Goal: Information Seeking & Learning: Check status

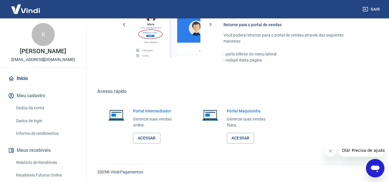
scroll to position [58, 0]
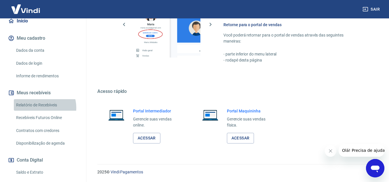
click at [42, 111] on link "Relatório de Recebíveis" at bounding box center [46, 105] width 65 height 12
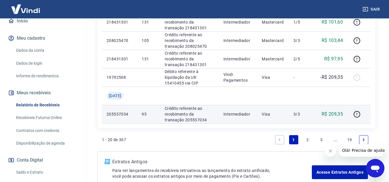
scroll to position [561, 0]
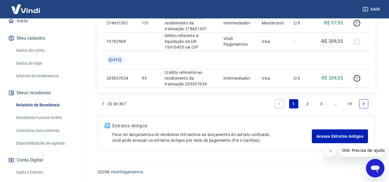
click at [308, 104] on link "2" at bounding box center [307, 103] width 9 height 9
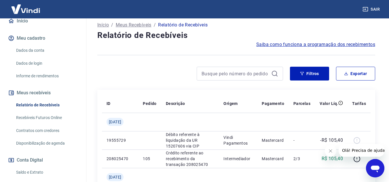
scroll to position [10, 0]
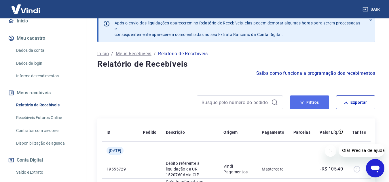
click at [305, 104] on button "Filtros" at bounding box center [309, 103] width 39 height 14
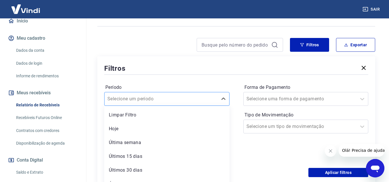
scroll to position [78, 0]
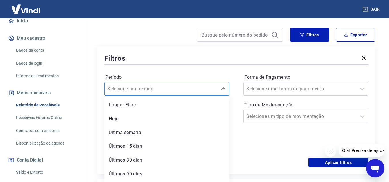
click at [159, 96] on div "option Limpar Filtro focused, 1 of 7. 7 results available. Use Up and Down to c…" at bounding box center [166, 89] width 125 height 14
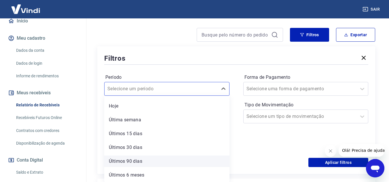
click at [134, 163] on div "Últimos 90 dias" at bounding box center [166, 162] width 125 height 12
click at [139, 162] on div "Aplicar filtros" at bounding box center [236, 162] width 264 height 9
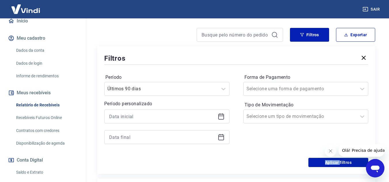
click at [138, 162] on div "Aplicar filtros" at bounding box center [236, 162] width 264 height 9
click at [336, 163] on button "Aplicar filtros" at bounding box center [338, 162] width 60 height 9
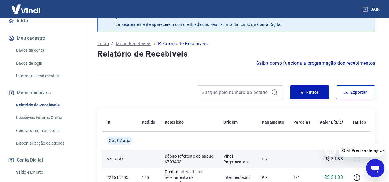
scroll to position [78, 0]
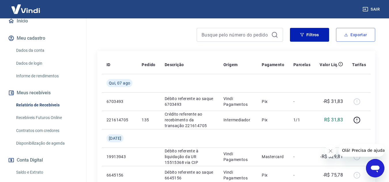
click at [358, 36] on button "Exportar" at bounding box center [355, 35] width 39 height 14
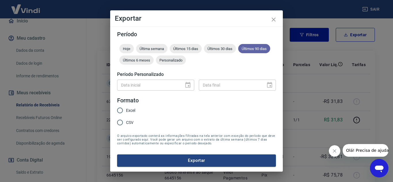
click at [261, 50] on span "Últimos 90 dias" at bounding box center [254, 49] width 32 height 4
click at [122, 113] on input "Excel" at bounding box center [120, 110] width 12 height 12
radio input "true"
click at [148, 79] on div "Data inicial Data inicial Data final Data final" at bounding box center [196, 84] width 159 height 14
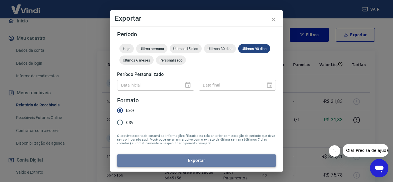
click at [187, 159] on button "Exportar" at bounding box center [196, 161] width 159 height 12
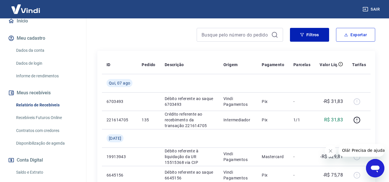
scroll to position [106, 0]
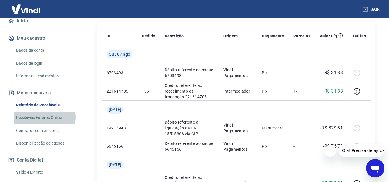
click at [43, 123] on link "Recebíveis Futuros Online" at bounding box center [46, 118] width 65 height 12
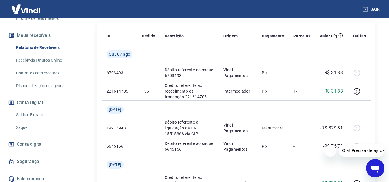
scroll to position [124, 0]
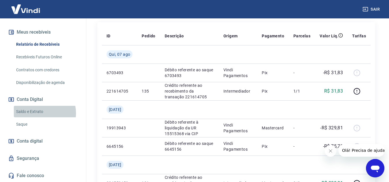
click at [40, 113] on link "Saldo e Extrato" at bounding box center [46, 112] width 65 height 12
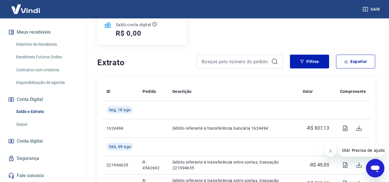
scroll to position [88, 0]
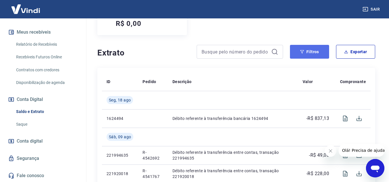
click at [306, 54] on button "Filtros" at bounding box center [309, 52] width 39 height 14
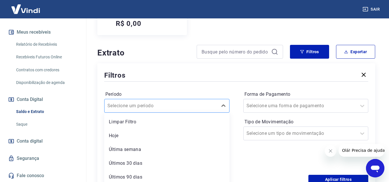
click at [151, 103] on div "option Limpar Filtro focused, 1 of 6. 6 results available. Use Up and Down to c…" at bounding box center [166, 106] width 125 height 14
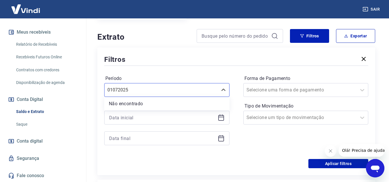
type input "01072025"
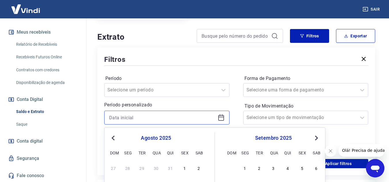
click at [149, 115] on input at bounding box center [162, 117] width 106 height 9
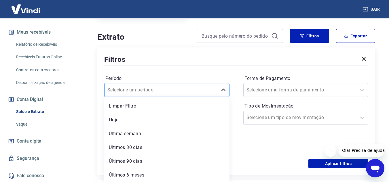
click at [138, 89] on input "Período" at bounding box center [136, 90] width 58 height 7
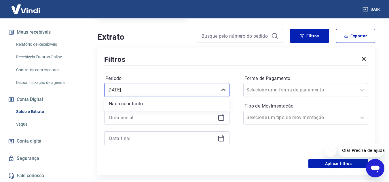
type input "[DATE]"
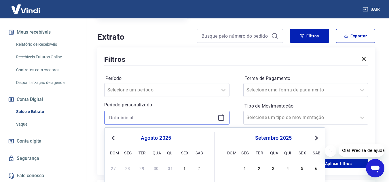
click at [138, 117] on input at bounding box center [162, 117] width 106 height 9
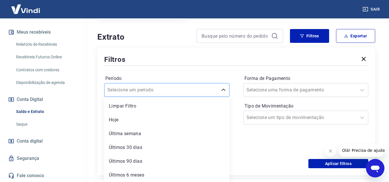
click at [153, 87] on input "Período" at bounding box center [136, 90] width 58 height 7
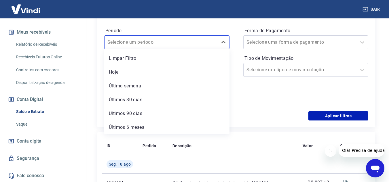
scroll to position [146, 0]
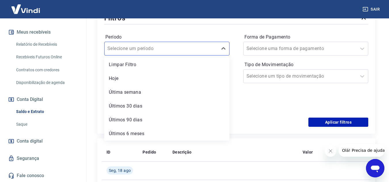
click at [189, 86] on div "Limpar Filtro Hoje Última semana Últimos 30 dias Últimos 90 dias Últimos 6 meses" at bounding box center [166, 98] width 125 height 85
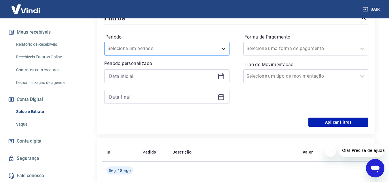
click at [223, 49] on icon at bounding box center [223, 48] width 7 height 7
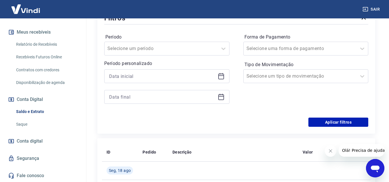
click at [144, 83] on div at bounding box center [166, 86] width 125 height 35
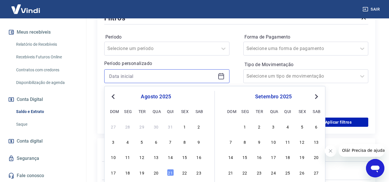
click at [138, 76] on input at bounding box center [162, 76] width 106 height 9
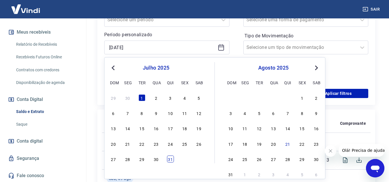
click at [171, 160] on div "31" at bounding box center [170, 159] width 7 height 7
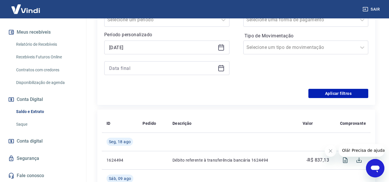
click at [218, 45] on icon at bounding box center [221, 48] width 6 height 6
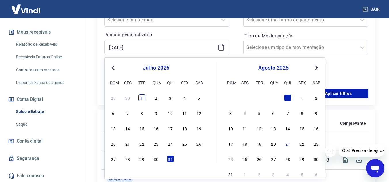
click at [141, 96] on div "1" at bounding box center [141, 97] width 7 height 7
type input "[DATE]"
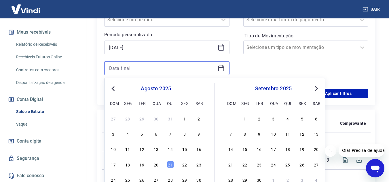
drag, startPoint x: 144, startPoint y: 70, endPoint x: 199, endPoint y: 80, distance: 55.5
click at [145, 70] on input at bounding box center [162, 68] width 106 height 9
drag, startPoint x: 111, startPoint y: 88, endPoint x: 119, endPoint y: 94, distance: 9.9
click at [113, 89] on button "Previous Month" at bounding box center [113, 88] width 7 height 7
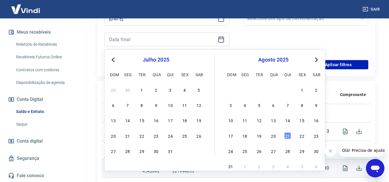
scroll to position [232, 0]
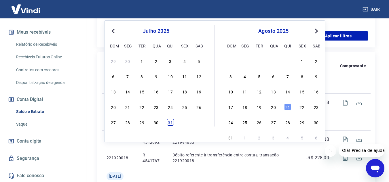
click at [171, 124] on div "31" at bounding box center [170, 122] width 7 height 7
type input "[DATE]"
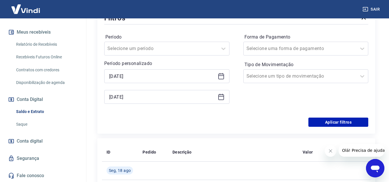
scroll to position [88, 0]
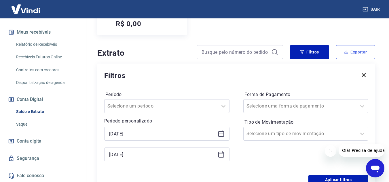
click at [362, 52] on button "Exportar" at bounding box center [355, 52] width 39 height 14
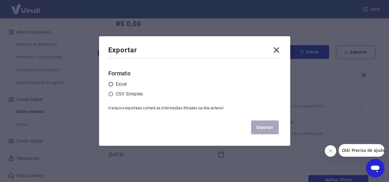
click at [110, 86] on icon at bounding box center [110, 84] width 5 height 5
click at [0, 0] on input "radio" at bounding box center [0, 0] width 0 height 0
click at [262, 129] on button "Exportar" at bounding box center [265, 128] width 28 height 14
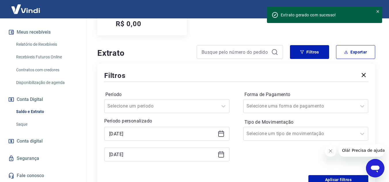
click at [220, 136] on icon at bounding box center [221, 133] width 7 height 7
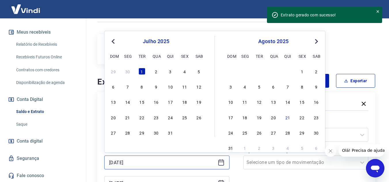
scroll to position [0, 0]
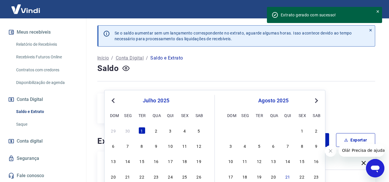
click at [172, 101] on div "julho 2025" at bounding box center [156, 100] width 94 height 7
click at [117, 100] on div "julho 2025" at bounding box center [156, 100] width 94 height 7
click at [114, 100] on span "Previous Month" at bounding box center [114, 100] width 0 height 7
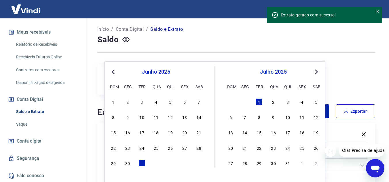
drag, startPoint x: 321, startPoint y: 70, endPoint x: 312, endPoint y: 73, distance: 9.0
click at [319, 70] on div "[DATE] Previous Month Next Month [DATE] dom seg ter qua qui sex sab 1 2 3 4 5 6…" at bounding box center [214, 122] width 221 height 122
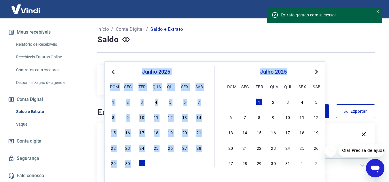
click at [317, 70] on button "Next Month" at bounding box center [316, 71] width 7 height 7
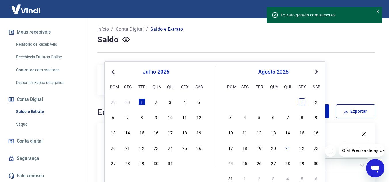
click at [303, 99] on div "1" at bounding box center [301, 101] width 7 height 7
type input "[DATE]"
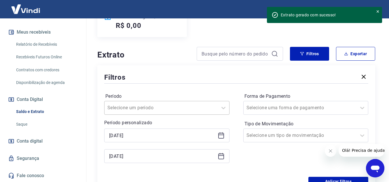
scroll to position [144, 0]
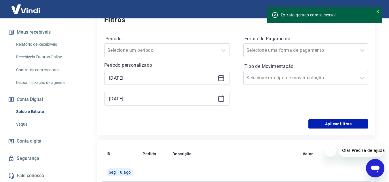
click at [219, 102] on div "[DATE]" at bounding box center [166, 99] width 125 height 14
click at [221, 100] on icon at bounding box center [221, 98] width 7 height 7
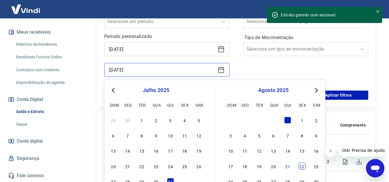
scroll to position [201, 0]
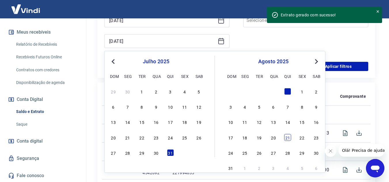
click at [286, 138] on div "21" at bounding box center [287, 137] width 7 height 7
type input "[DATE]"
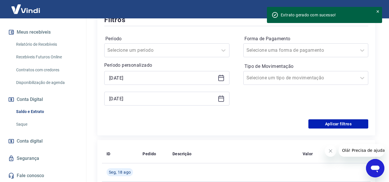
scroll to position [173, 0]
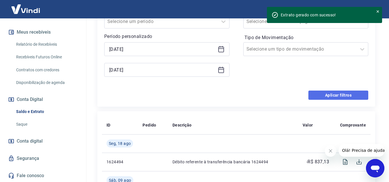
click at [343, 96] on button "Aplicar filtros" at bounding box center [338, 95] width 60 height 9
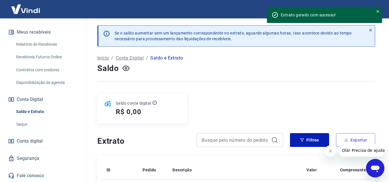
click at [355, 137] on button "Exportar" at bounding box center [355, 140] width 39 height 14
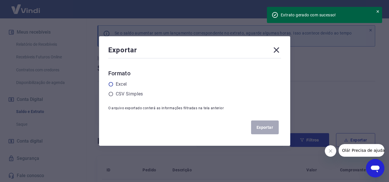
drag, startPoint x: 115, startPoint y: 82, endPoint x: 117, endPoint y: 84, distance: 3.5
click at [115, 84] on div "Excel" at bounding box center [194, 84] width 173 height 7
click at [119, 86] on label "Excel" at bounding box center [121, 84] width 11 height 7
click at [0, 0] on input "radio" at bounding box center [0, 0] width 0 height 0
click at [260, 123] on button "Exportar" at bounding box center [265, 128] width 28 height 14
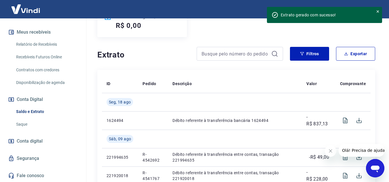
scroll to position [29, 0]
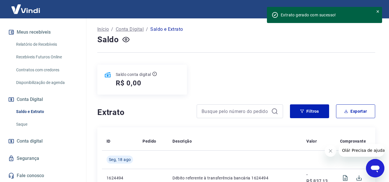
click at [151, 88] on div "Saldo conta digital R$ 0,00" at bounding box center [141, 80] width 89 height 30
click at [147, 82] on div "R$ 0,00" at bounding box center [136, 83] width 41 height 9
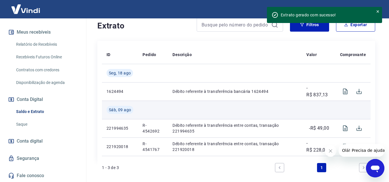
scroll to position [58, 0]
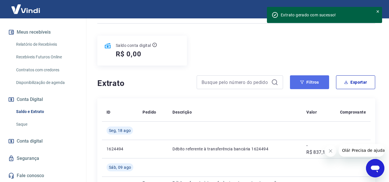
click at [312, 82] on button "Filtros" at bounding box center [309, 82] width 39 height 14
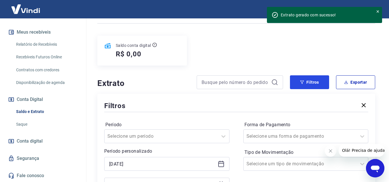
scroll to position [115, 0]
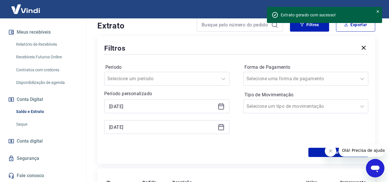
click at [219, 107] on icon at bounding box center [221, 106] width 7 height 7
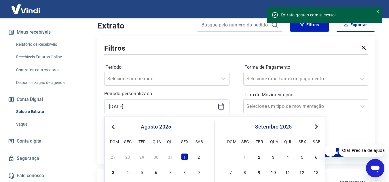
drag, startPoint x: 109, startPoint y: 125, endPoint x: 110, endPoint y: 127, distance: 3.4
click at [109, 125] on div "Previous Month Next Month [DATE] dom seg ter qua qui sex sab 27 28 29 30 31 1 2…" at bounding box center [214, 177] width 221 height 122
click at [112, 128] on button "Previous Month" at bounding box center [113, 126] width 7 height 7
click at [144, 156] on div "1" at bounding box center [141, 156] width 7 height 7
type input "[DATE]"
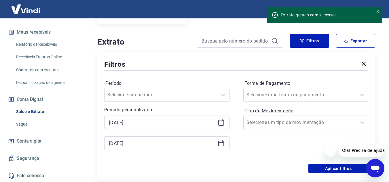
scroll to position [128, 0]
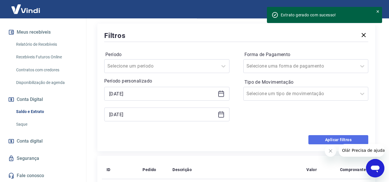
click at [335, 140] on button "Aplicar filtros" at bounding box center [338, 139] width 60 height 9
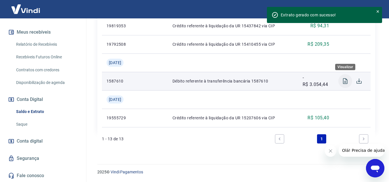
scroll to position [373, 0]
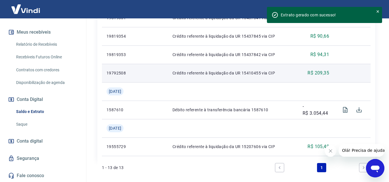
click at [319, 74] on p "R$ 209,35" at bounding box center [318, 73] width 22 height 7
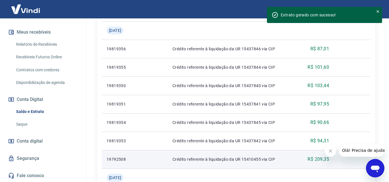
scroll to position [316, 0]
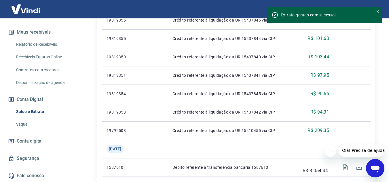
click at [328, 152] on icon "Fechar mensagem da empresa" at bounding box center [330, 151] width 5 height 5
click at [376, 11] on icon at bounding box center [377, 11] width 4 height 4
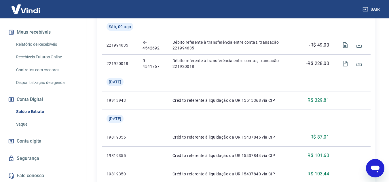
scroll to position [170, 0]
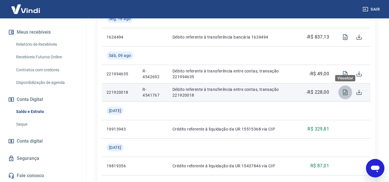
click at [347, 90] on icon "Visualizar" at bounding box center [345, 92] width 7 height 7
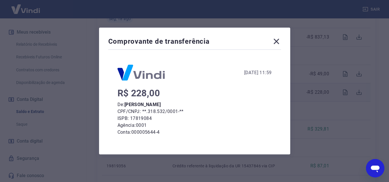
click at [279, 44] on icon at bounding box center [276, 41] width 9 height 9
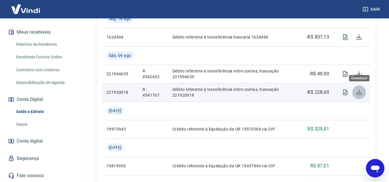
click at [360, 92] on icon "Download" at bounding box center [358, 92] width 7 height 7
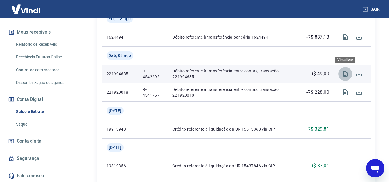
click at [345, 74] on icon "Visualizar" at bounding box center [345, 74] width 5 height 6
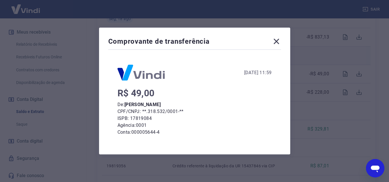
drag, startPoint x: 277, startPoint y: 42, endPoint x: 303, endPoint y: 53, distance: 28.5
click at [277, 42] on icon at bounding box center [276, 41] width 9 height 9
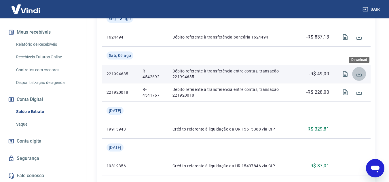
click at [359, 74] on icon "Download" at bounding box center [358, 73] width 5 height 5
click at [205, 77] on p "Débito referente à transferência entre contas, transação 221994635" at bounding box center [232, 74] width 121 height 12
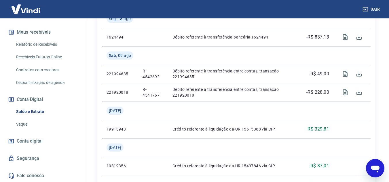
click at [379, 170] on icon "Abrir janela de mensagens" at bounding box center [375, 168] width 10 height 10
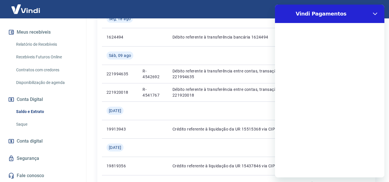
scroll to position [0, 0]
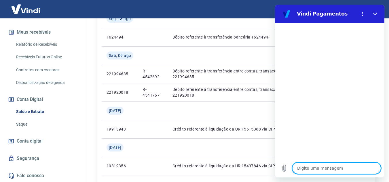
type textarea "o"
type textarea "x"
type textarea "oi"
type textarea "x"
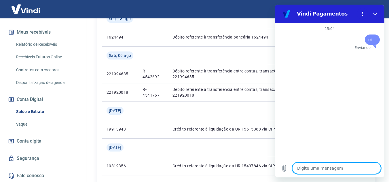
type textarea "b"
type textarea "x"
type textarea "bo"
type textarea "x"
type textarea "boa"
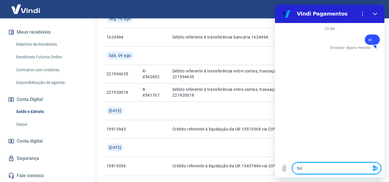
type textarea "x"
type textarea "boa"
type textarea "x"
type textarea "boa t"
type textarea "x"
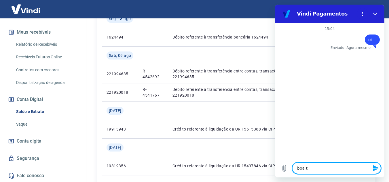
type textarea "boa ta"
type textarea "x"
type textarea "boa tar"
type textarea "x"
type textarea "boa tard"
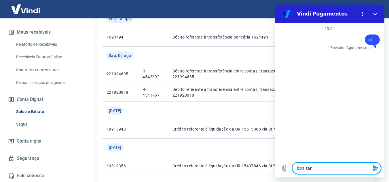
type textarea "x"
type textarea "boa tarde"
type textarea "x"
type textarea "boa tarde"
type textarea "x"
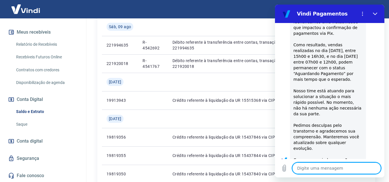
scroll to position [352, 0]
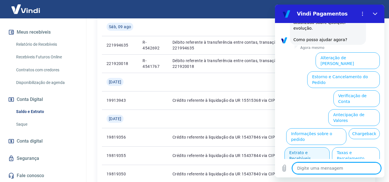
click at [329, 147] on button "Extrato e Recebíveis" at bounding box center [306, 155] width 45 height 17
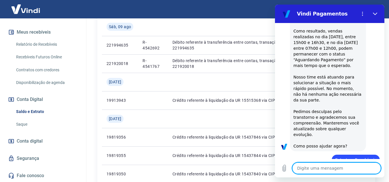
scroll to position [246, 0]
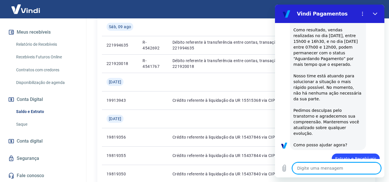
click at [329, 169] on textarea at bounding box center [336, 169] width 89 height 12
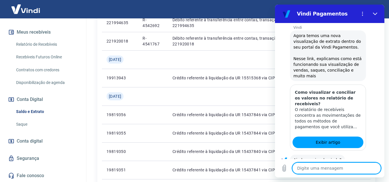
scroll to position [403, 0]
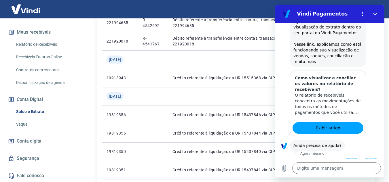
click at [344, 158] on button "Sim" at bounding box center [351, 163] width 17 height 11
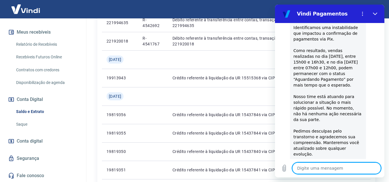
scroll to position [691, 0]
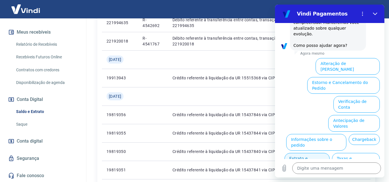
click at [329, 153] on button "Extrato e Recebíveis" at bounding box center [306, 161] width 45 height 17
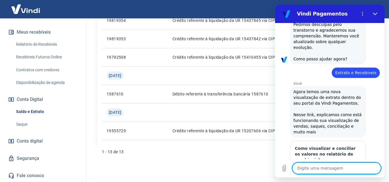
scroll to position [708, 0]
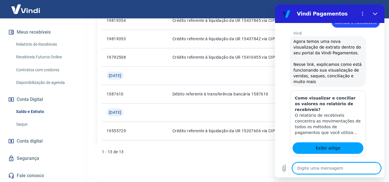
click at [331, 167] on textarea at bounding box center [336, 169] width 89 height 12
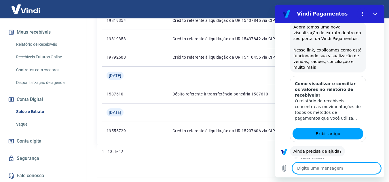
click at [348, 164] on button "Sim" at bounding box center [351, 169] width 17 height 11
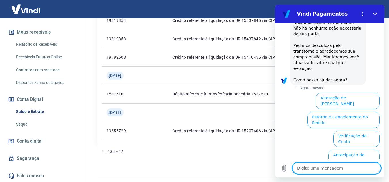
scroll to position [1031, 0]
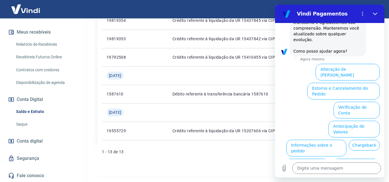
click at [329, 159] on button "Extrato e Recebíveis" at bounding box center [306, 167] width 45 height 17
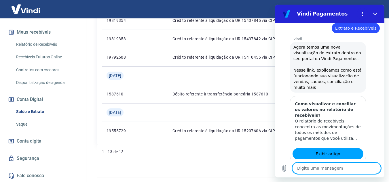
scroll to position [1082, 0]
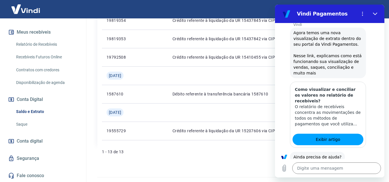
click at [349, 170] on button "Sim" at bounding box center [351, 175] width 17 height 11
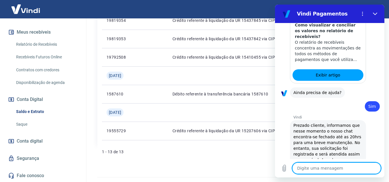
scroll to position [1147, 0]
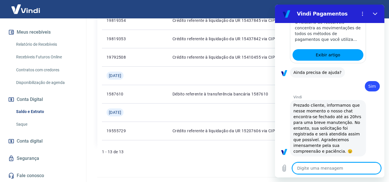
type textarea "x"
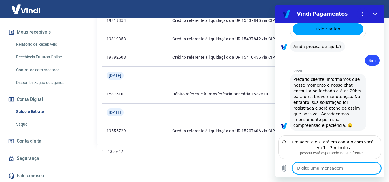
scroll to position [1193, 0]
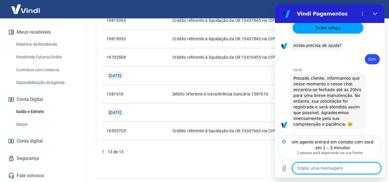
type textarea "o"
type textarea "x"
type textarea "ok"
type textarea "x"
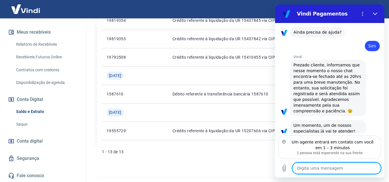
type textarea "x"
type textarea "a"
type textarea "x"
type textarea "ag"
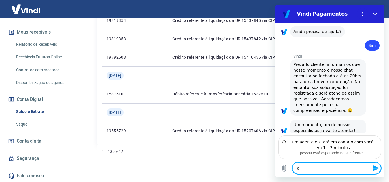
type textarea "x"
type textarea "agu"
type textarea "x"
type textarea "agua"
type textarea "x"
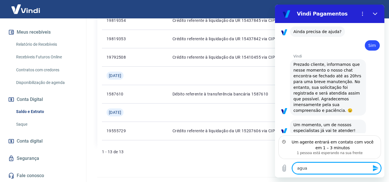
type textarea "aguar"
type textarea "x"
type textarea "aguard"
type textarea "x"
type textarea "aguarda"
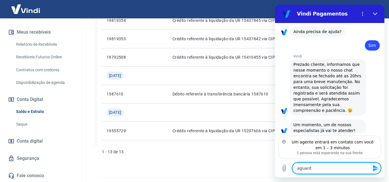
type textarea "x"
type textarea "aguardan"
type textarea "x"
type textarea "aguardand"
type textarea "x"
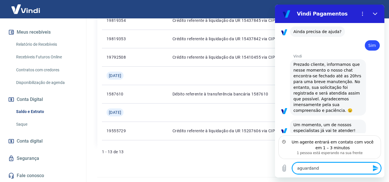
type textarea "aguardando"
type textarea "x"
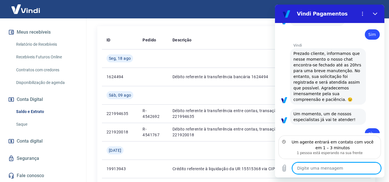
scroll to position [101, 0]
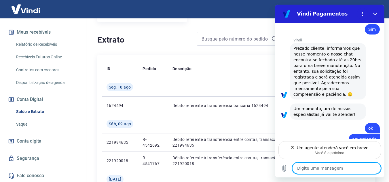
type textarea "x"
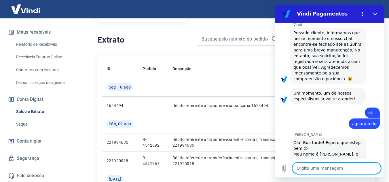
scroll to position [1240, 0]
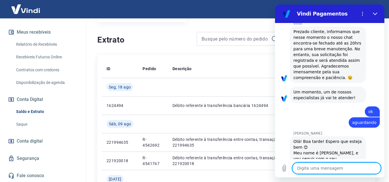
type textarea "b"
type textarea "x"
type textarea "bo"
type textarea "x"
type textarea "boa"
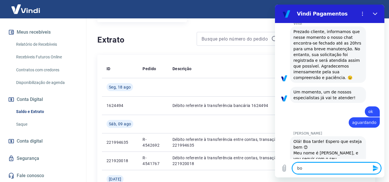
type textarea "x"
type textarea "boa"
type textarea "x"
type textarea "boa t"
type textarea "x"
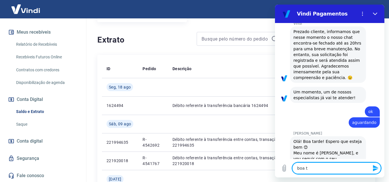
type textarea "boa ta"
type textarea "x"
type textarea "boa tar"
type textarea "x"
type textarea "boa tard"
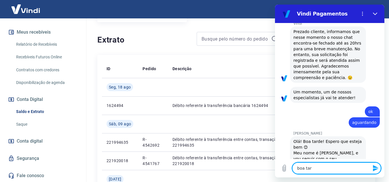
type textarea "x"
type textarea "boa tarde"
type textarea "x"
type textarea "boa tarde"
type textarea "x"
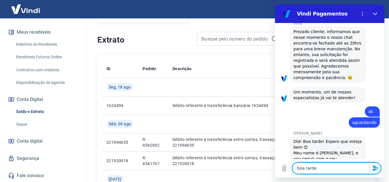
type textarea "boa tarde"
type textarea "x"
type textarea "boa tarde c"
type textarea "x"
type textarea "boa tarde co"
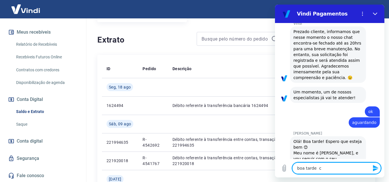
type textarea "x"
type textarea "boa tarde com"
type textarea "x"
type textarea "boa tarde como"
type textarea "x"
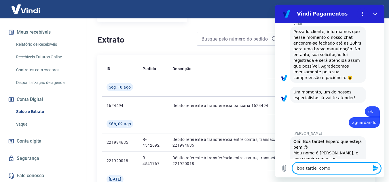
type textarea "boa tarde como"
type textarea "x"
type textarea "boa tarde como v"
type textarea "x"
type textarea "boa tarde como vc"
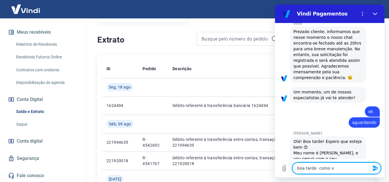
type textarea "x"
type textarea "boa tarde como vc"
type textarea "x"
type textarea "boa tarde como vc e"
type textarea "x"
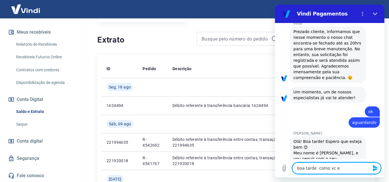
type textarea "boa tarde como vc es"
type textarea "x"
type textarea "boa tarde como vc est"
type textarea "x"
type textarea "boa tarde como vc esta"
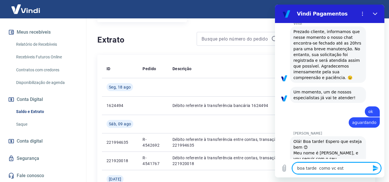
type textarea "x"
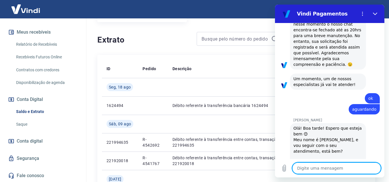
type textarea "x"
type textarea "p"
type textarea "x"
type textarea "po"
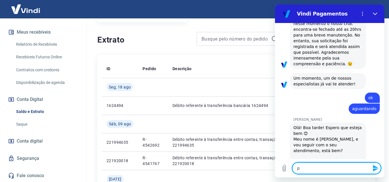
type textarea "x"
type textarea "por"
type textarea "x"
type textarea "por"
type textarea "x"
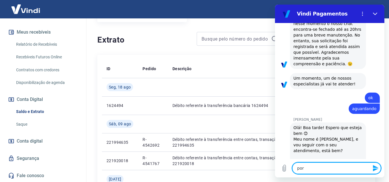
type textarea "por f"
type textarea "x"
type textarea "por fa"
type textarea "x"
type textarea "por fav"
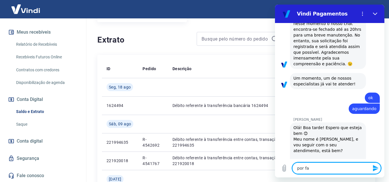
type textarea "x"
type textarea "por favo"
type textarea "x"
type textarea "por favor"
type textarea "x"
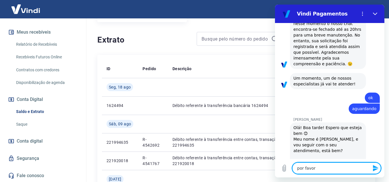
type textarea "por favor"
type textarea "x"
type textarea "por favor d"
type textarea "x"
type textarea "por favor di"
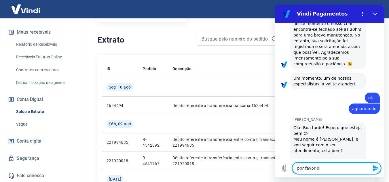
type textarea "x"
type textarea "por favor dia"
type textarea "x"
type textarea "por favor dia"
type textarea "x"
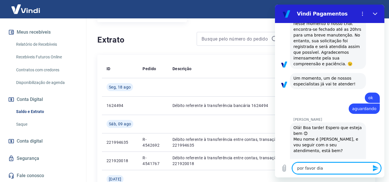
type textarea "por favor dia 0"
type textarea "x"
type textarea "por favor dia 09"
type textarea "x"
type textarea "por favor dia 09/"
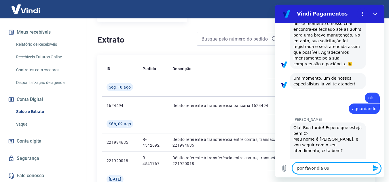
type textarea "x"
type textarea "por favor dia 09/0"
type textarea "x"
type textarea "por favor dia 09/08"
type textarea "x"
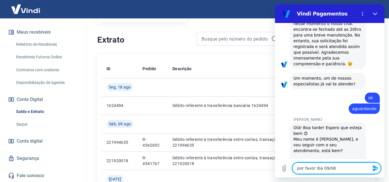
type textarea "por favor dia 09/08"
type textarea "x"
type textarea "por favor dia 09/08"
type textarea "x"
type textarea "por favor dia 09/08"
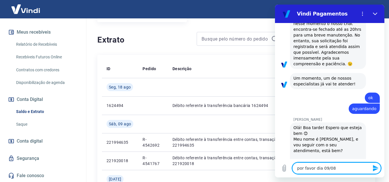
type textarea "x"
type textarea "por favor dia 09/08 /"
type textarea "x"
type textarea "por favor dia [DATE]"
type textarea "x"
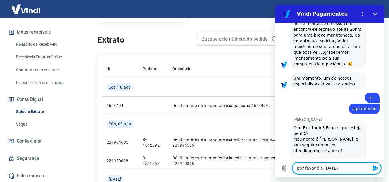
type textarea "por favor dia [DATE]"
type textarea "x"
type textarea "por favor dia 09/08 /202"
type textarea "x"
type textarea "por favor dia [DATE]"
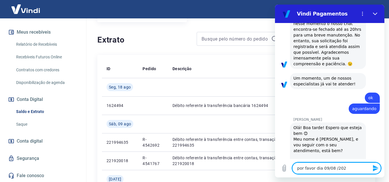
type textarea "x"
type textarea "por favor dia [DATE]"
type textarea "x"
type textarea "por favor dia [DATE]"
type textarea "x"
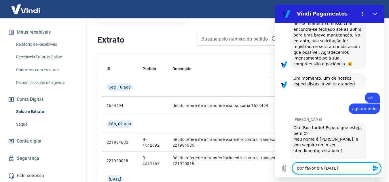
type textarea "por favor dia [DATE] t"
type textarea "x"
type textarea "por favor dia [DATE] te"
type textarea "x"
type textarea "por favor dia [DATE] tev"
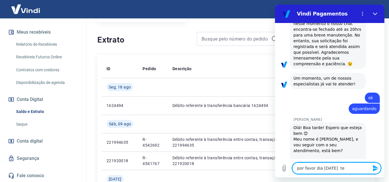
type textarea "x"
type textarea "por favor dia [DATE] teve"
type textarea "x"
type textarea "por favor dia [DATE] tev"
type textarea "x"
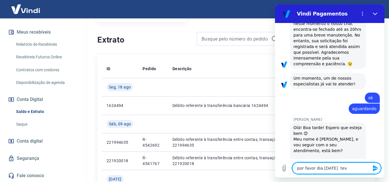
type textarea "por favor dia [DATE] te"
type textarea "x"
type textarea "por favor dia [DATE] t"
type textarea "x"
type textarea "por favor dia [DATE]"
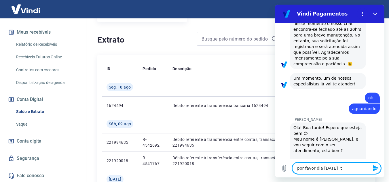
type textarea "x"
type textarea "por favor dia [DATE] t"
type textarea "x"
type textarea "por favor dia [DATE] ti"
type textarea "x"
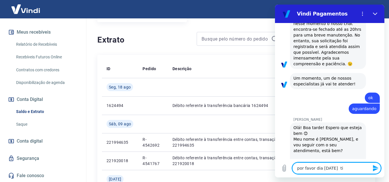
type textarea "por favor dia [DATE] tiv"
type textarea "x"
type textarea "por favor dia [DATE] tive"
type textarea "x"
type textarea "por favor dia [DATE] tivem"
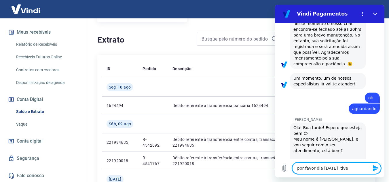
type textarea "x"
type textarea "por favor dia [DATE] tivems"
type textarea "x"
type textarea "por favor dia [DATE] tivems"
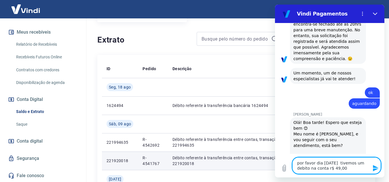
scroll to position [130, 0]
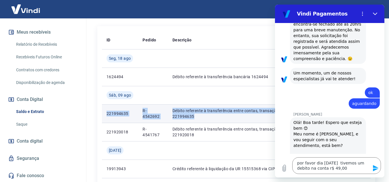
drag, startPoint x: 104, startPoint y: 111, endPoint x: 241, endPoint y: 115, distance: 137.6
click at [241, 115] on tr "221994635 R-4542692 Débito referente à transferência entre contas, transação 22…" at bounding box center [236, 113] width 268 height 18
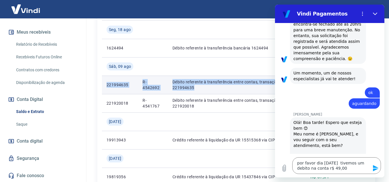
copy tr "221994635 R-4542692 Débito referente à transferência entre contas, transação 22…"
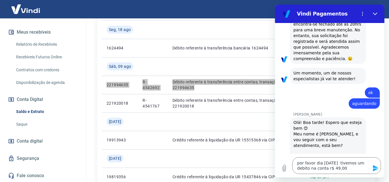
click at [373, 169] on icon "Enviar mensagem" at bounding box center [375, 168] width 5 height 6
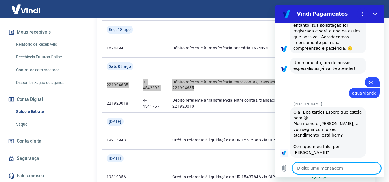
scroll to position [1271, 0]
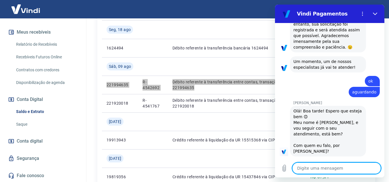
paste textarea "221994635 R-4542692 Débito referente à transferência entre contas, transação 22…"
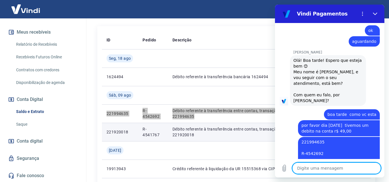
scroll to position [101, 0]
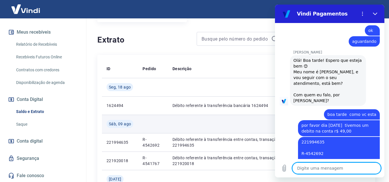
click at [181, 117] on td at bounding box center [233, 124] width 130 height 18
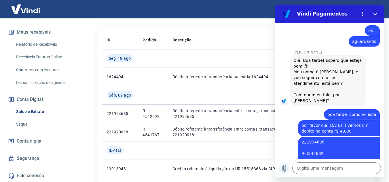
scroll to position [159, 0]
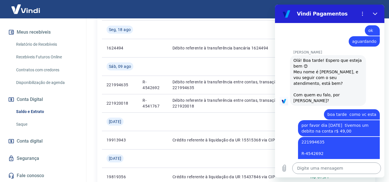
click at [300, 170] on textarea at bounding box center [336, 169] width 89 height 12
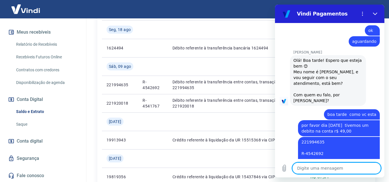
click at [300, 170] on textarea at bounding box center [336, 169] width 89 height 12
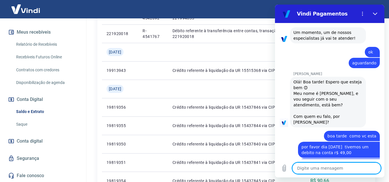
scroll to position [1332, 0]
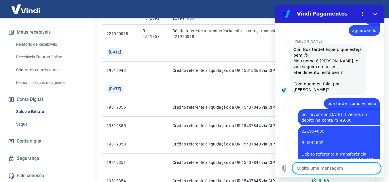
click at [315, 167] on textarea at bounding box center [336, 169] width 89 height 12
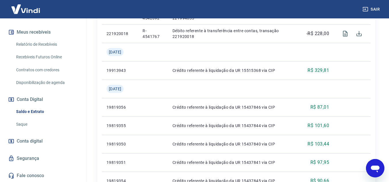
click at [378, 167] on icon "Abrir janela de mensagens" at bounding box center [375, 169] width 9 height 7
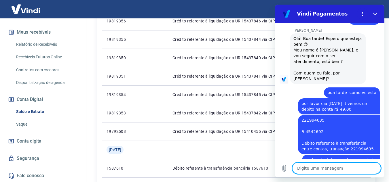
scroll to position [372, 0]
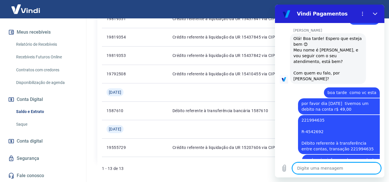
click at [308, 168] on textarea at bounding box center [336, 169] width 89 height 12
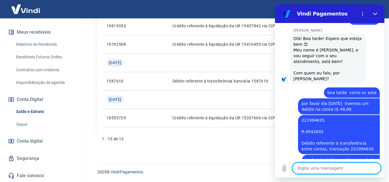
scroll to position [1362, 0]
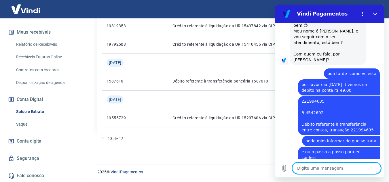
click at [309, 169] on textarea at bounding box center [336, 169] width 89 height 12
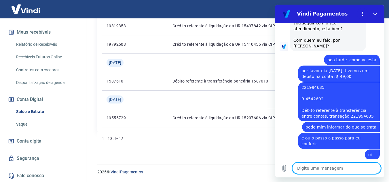
scroll to position [1406, 0]
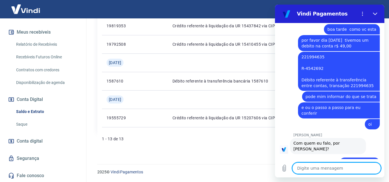
click at [308, 167] on textarea at bounding box center [336, 169] width 89 height 12
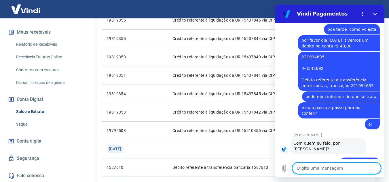
scroll to position [1378, 0]
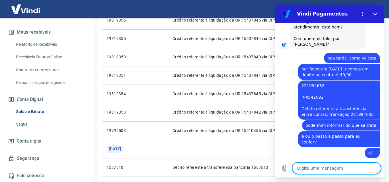
click at [318, 170] on textarea at bounding box center [336, 169] width 89 height 12
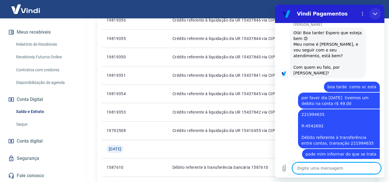
click at [379, 13] on button "Fechar" at bounding box center [375, 14] width 12 height 12
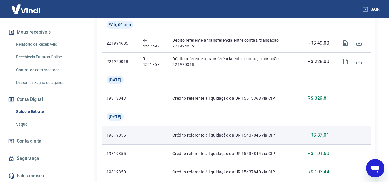
scroll to position [172, 0]
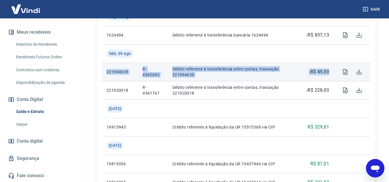
drag, startPoint x: 105, startPoint y: 71, endPoint x: 332, endPoint y: 70, distance: 227.6
click at [332, 70] on tr "221994635 R-4542692 Débito referente à transferência entre contas, transação 22…" at bounding box center [236, 72] width 268 height 18
copy tr "221994635 R-4542692 Débito referente à transferência entre contas, transação 22…"
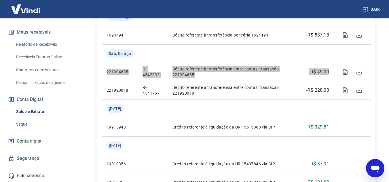
click at [379, 165] on icon "Abrir janela de mensagens" at bounding box center [375, 168] width 10 height 10
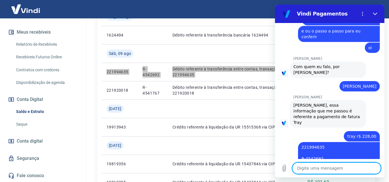
scroll to position [1482, 0]
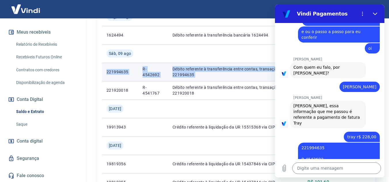
click at [219, 75] on p "Débito referente à transferência entre contas, transação 221994635" at bounding box center [232, 72] width 121 height 12
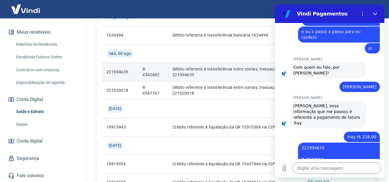
scroll to position [114, 0]
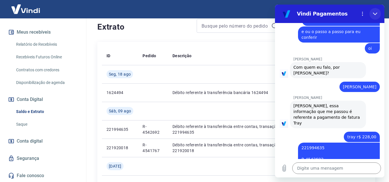
click at [374, 12] on icon "Fechar" at bounding box center [375, 14] width 5 height 5
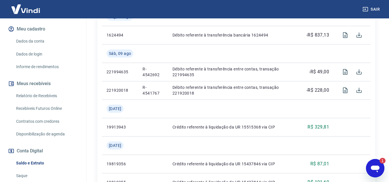
scroll to position [201, 0]
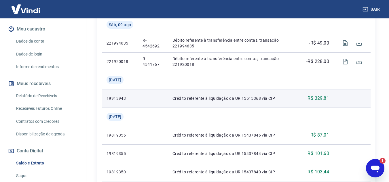
click at [134, 101] on td "19913943" at bounding box center [120, 98] width 36 height 18
click at [281, 99] on p "Crédito referente à liquidação da UR 15515368 via CIP" at bounding box center [232, 99] width 121 height 6
click at [306, 99] on div "R$ 329,81" at bounding box center [315, 98] width 26 height 7
click at [307, 99] on p "R$ 329,81" at bounding box center [318, 98] width 22 height 7
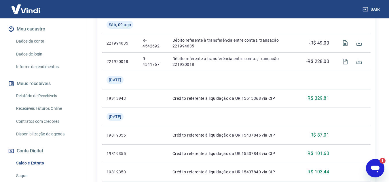
click at [374, 160] on div "1" at bounding box center [380, 161] width 12 height 6
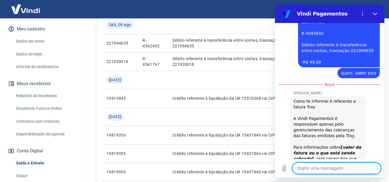
scroll to position [1580, 0]
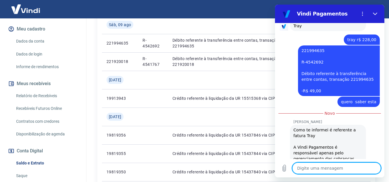
click at [314, 167] on textarea at bounding box center [336, 169] width 89 height 12
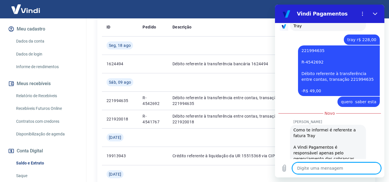
scroll to position [1522, 0]
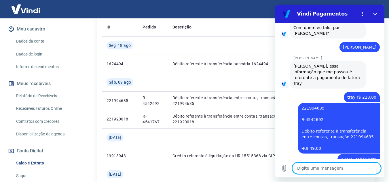
click at [319, 169] on textarea at bounding box center [336, 169] width 89 height 12
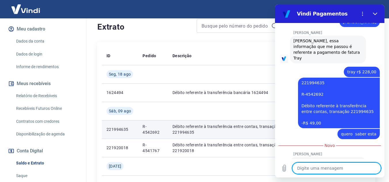
scroll to position [143, 0]
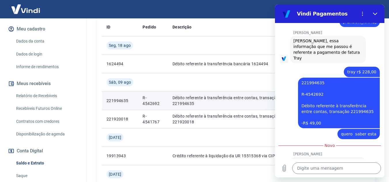
click at [207, 101] on p "Débito referente à transferência entre contas, transação 221994635" at bounding box center [232, 101] width 121 height 12
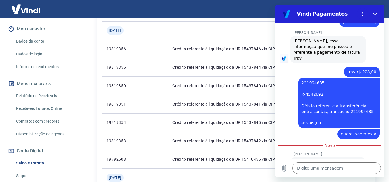
scroll to position [1634, 0]
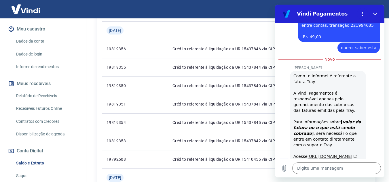
click at [335, 154] on link "[URL][DOMAIN_NAME]" at bounding box center [331, 156] width 49 height 5
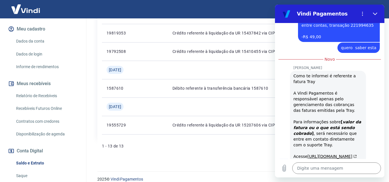
scroll to position [402, 0]
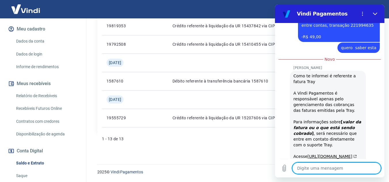
click at [353, 165] on textarea at bounding box center [336, 169] width 89 height 12
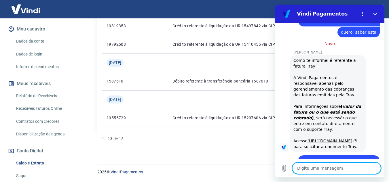
scroll to position [1650, 0]
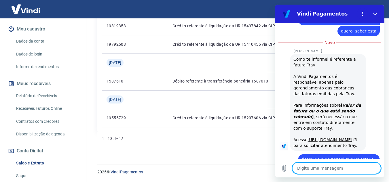
click at [237, 144] on div "1 - 13 de 13 1" at bounding box center [236, 139] width 268 height 14
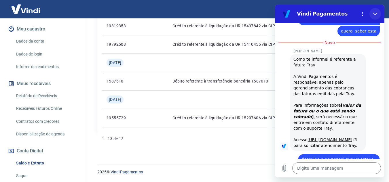
click at [376, 11] on button "Fechar" at bounding box center [375, 14] width 12 height 12
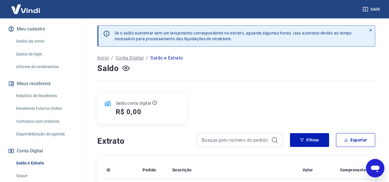
scroll to position [124, 0]
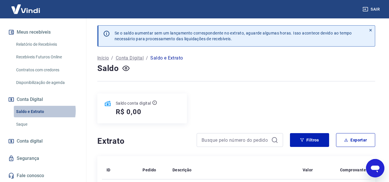
click at [37, 111] on link "Saldo e Extrato" at bounding box center [46, 112] width 65 height 12
click at [174, 59] on p "Saldo e Extrato" at bounding box center [166, 58] width 33 height 7
click at [176, 59] on p "Saldo e Extrato" at bounding box center [166, 58] width 33 height 7
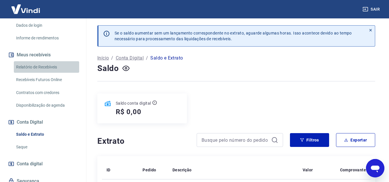
click at [52, 72] on link "Relatório de Recebíveis" at bounding box center [46, 67] width 65 height 12
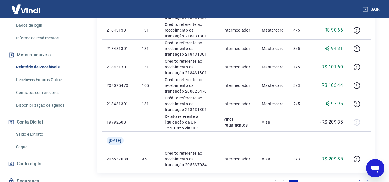
scroll to position [538, 0]
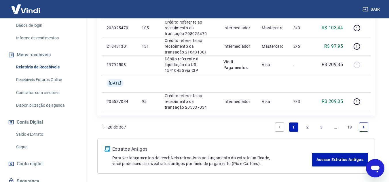
click at [308, 127] on link "2" at bounding box center [307, 127] width 9 height 9
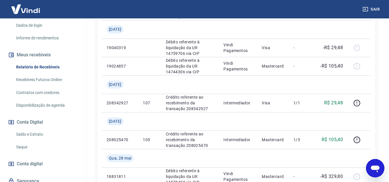
scroll to position [672, 0]
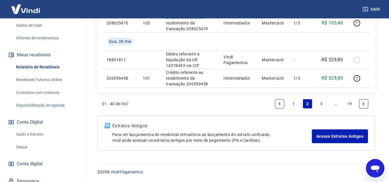
click at [296, 104] on link "1" at bounding box center [293, 103] width 9 height 9
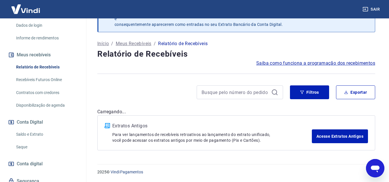
scroll to position [20, 0]
click at [294, 102] on div "Filtros Exportar" at bounding box center [236, 94] width 278 height 18
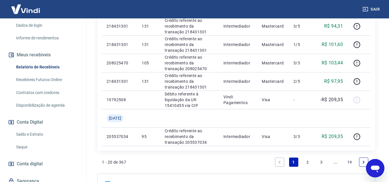
scroll to position [501, 0]
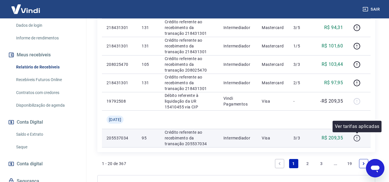
click at [356, 138] on icon "button" at bounding box center [356, 138] width 7 height 7
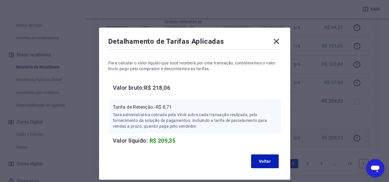
click at [276, 41] on icon at bounding box center [275, 41] width 5 height 5
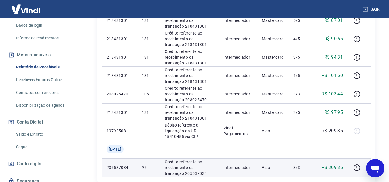
scroll to position [468, 0]
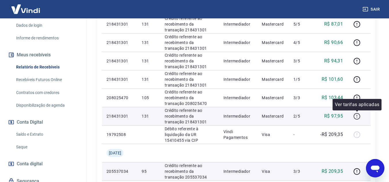
click at [359, 117] on icon "button" at bounding box center [356, 116] width 7 height 7
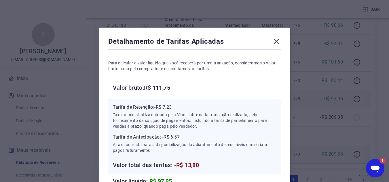
scroll to position [428, 0]
click at [276, 43] on icon at bounding box center [276, 41] width 9 height 9
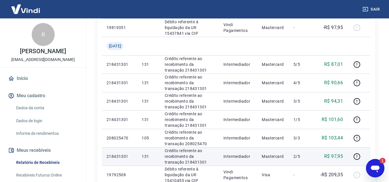
drag, startPoint x: 373, startPoint y: 164, endPoint x: 464, endPoint y: 309, distance: 171.2
click at [373, 164] on icon "Abrir janela de mensagens, 1 mensagem não lida" at bounding box center [375, 168] width 10 height 10
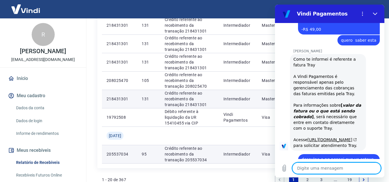
scroll to position [1687, 0]
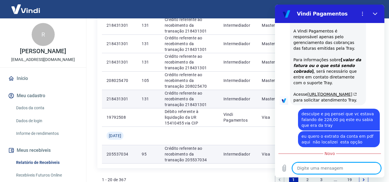
click at [309, 167] on textarea at bounding box center [336, 169] width 89 height 12
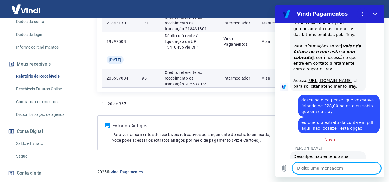
scroll to position [115, 0]
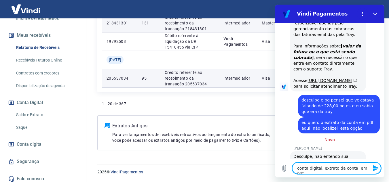
click at [319, 169] on textarea "conta digital. extrato da conta em pdf" at bounding box center [336, 169] width 89 height 12
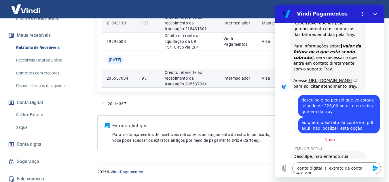
click at [369, 166] on button "Enviar mensagem" at bounding box center [375, 169] width 12 height 12
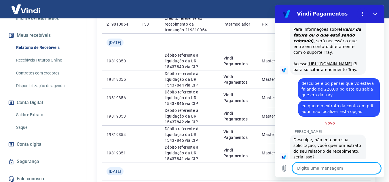
scroll to position [274, 0]
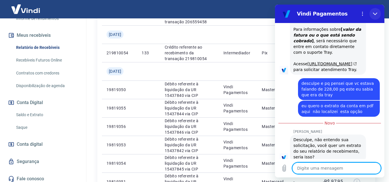
click at [373, 12] on icon "Fechar" at bounding box center [375, 14] width 5 height 5
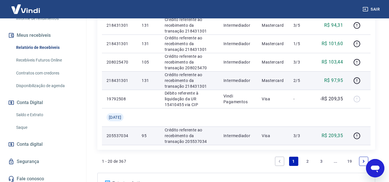
scroll to position [475, 0]
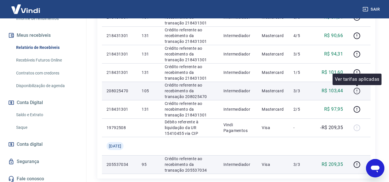
click at [357, 92] on icon "button" at bounding box center [356, 90] width 7 height 7
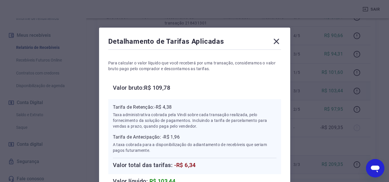
scroll to position [58, 0]
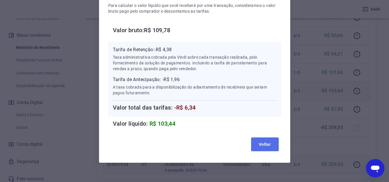
click at [271, 142] on button "Voltar" at bounding box center [265, 145] width 28 height 14
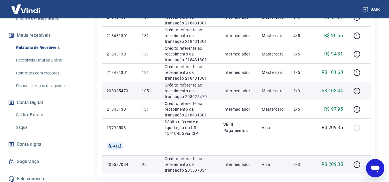
scroll to position [446, 0]
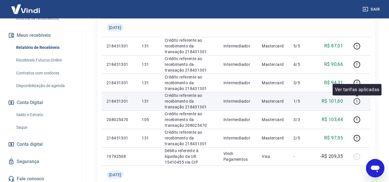
click at [355, 100] on icon "button" at bounding box center [356, 101] width 7 height 7
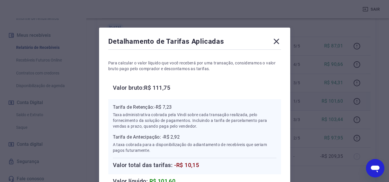
click at [276, 41] on icon at bounding box center [275, 41] width 5 height 5
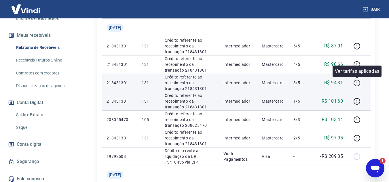
click at [357, 84] on icon "button" at bounding box center [356, 82] width 7 height 7
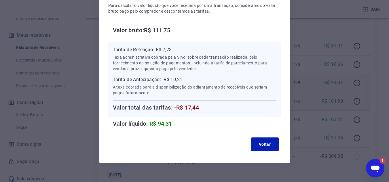
scroll to position [29, 0]
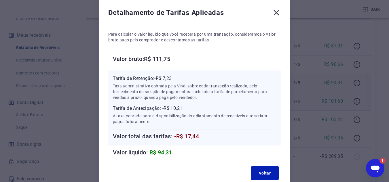
click at [270, 10] on div "Detalhamento de Tarifas Aplicadas" at bounding box center [194, 14] width 173 height 12
click at [272, 10] on icon at bounding box center [276, 12] width 9 height 9
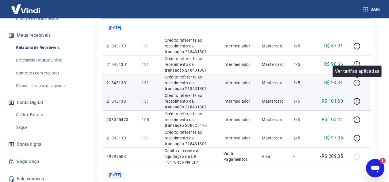
click at [357, 83] on icon "button" at bounding box center [356, 82] width 7 height 7
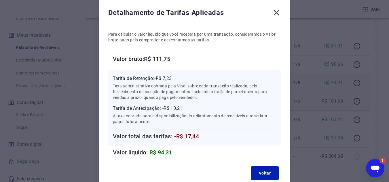
scroll to position [0, 0]
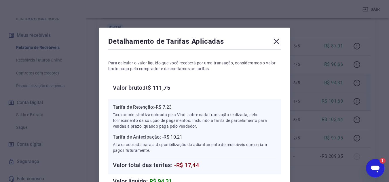
click at [275, 41] on icon at bounding box center [275, 41] width 5 height 5
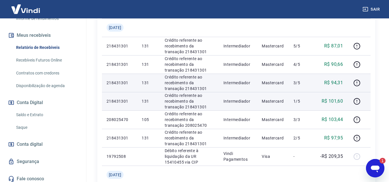
scroll to position [417, 0]
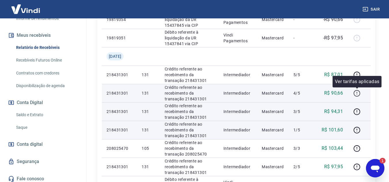
click at [357, 94] on icon "button" at bounding box center [356, 93] width 7 height 7
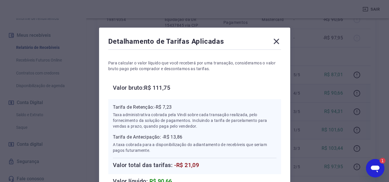
scroll to position [29, 0]
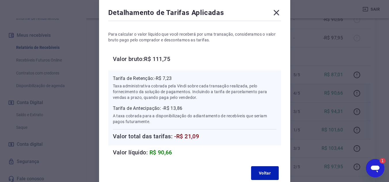
click at [279, 14] on icon at bounding box center [276, 12] width 9 height 9
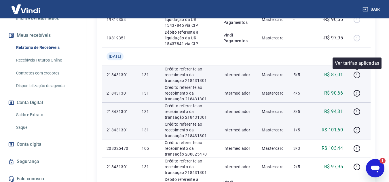
click at [357, 75] on icon "button" at bounding box center [356, 74] width 7 height 7
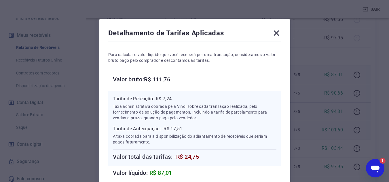
scroll to position [0, 0]
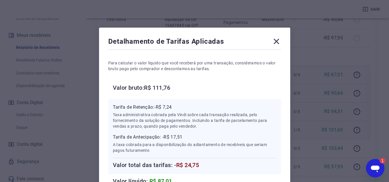
click at [281, 40] on div "Detalhamento de Tarifas Aplicadas Para calcular o valor líquido que você recebe…" at bounding box center [194, 124] width 191 height 193
click at [275, 41] on icon at bounding box center [275, 41] width 5 height 5
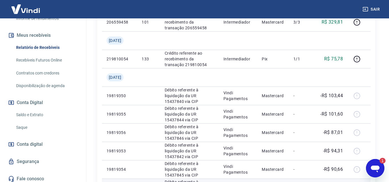
scroll to position [239, 0]
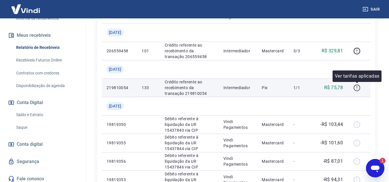
click at [358, 89] on icon "button" at bounding box center [356, 87] width 7 height 7
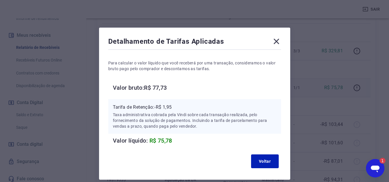
click at [277, 40] on icon at bounding box center [275, 41] width 5 height 5
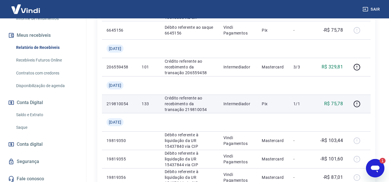
scroll to position [198, 0]
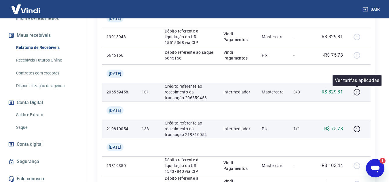
click at [357, 94] on icon "button" at bounding box center [356, 92] width 7 height 7
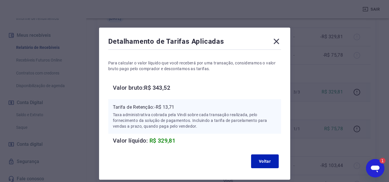
click at [282, 41] on div "Detalhamento de Tarifas Aplicadas Para calcular o valor líquido que você recebe…" at bounding box center [194, 104] width 191 height 152
click at [277, 41] on icon at bounding box center [276, 41] width 9 height 9
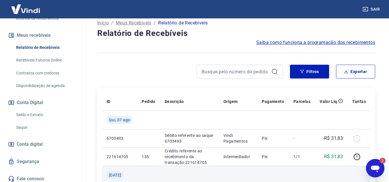
scroll to position [49, 0]
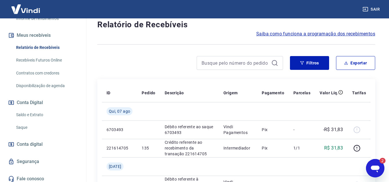
click at [375, 171] on icon "Abrir janela de mensagens, 2 mensagens não lidas" at bounding box center [375, 168] width 10 height 10
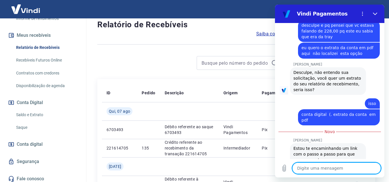
scroll to position [1799, 0]
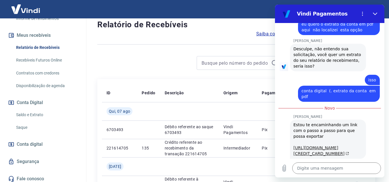
click at [324, 146] on link "[URL][DOMAIN_NAME][CREDIT_CARD_NUMBER]" at bounding box center [321, 151] width 56 height 10
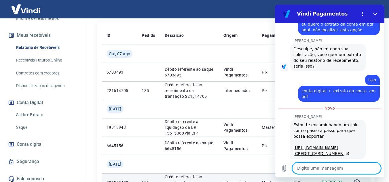
click at [332, 166] on textarea at bounding box center [336, 169] width 89 height 12
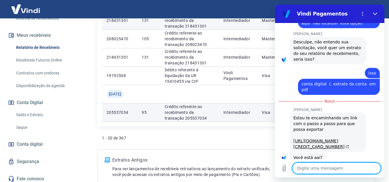
scroll to position [1835, 0]
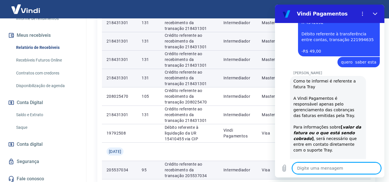
scroll to position [1533, 0]
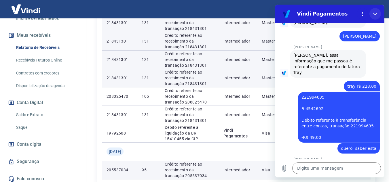
click at [377, 14] on icon "Fechar" at bounding box center [375, 14] width 5 height 5
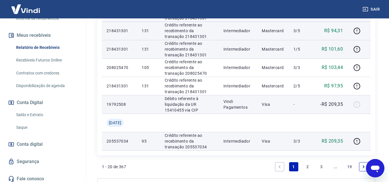
scroll to position [556, 0]
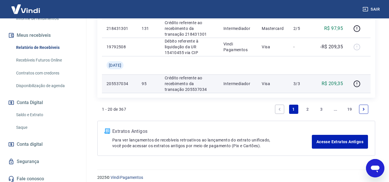
click at [307, 110] on link "2" at bounding box center [307, 109] width 9 height 9
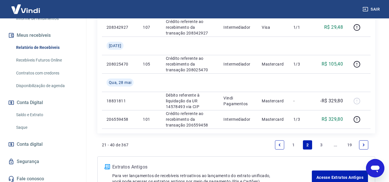
scroll to position [672, 0]
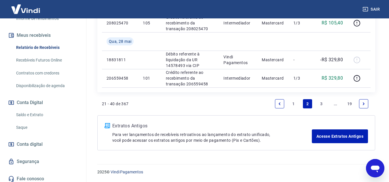
click at [294, 104] on link "1" at bounding box center [293, 103] width 9 height 9
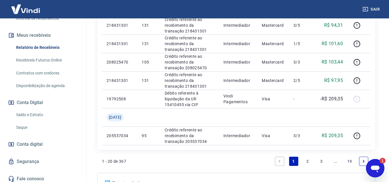
scroll to position [533, 0]
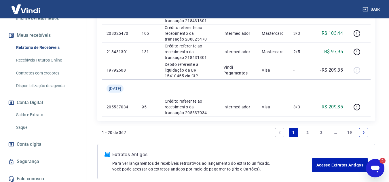
click at [220, 131] on div "1 - 20 de 367 1 2 3 ... 19" at bounding box center [236, 133] width 268 height 14
click at [308, 132] on link "2" at bounding box center [307, 132] width 9 height 9
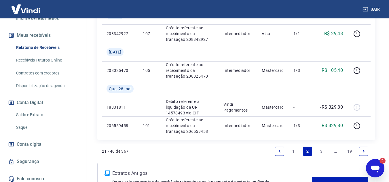
scroll to position [672, 0]
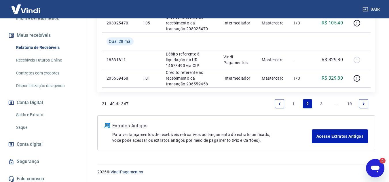
click at [320, 107] on link "3" at bounding box center [321, 103] width 9 height 9
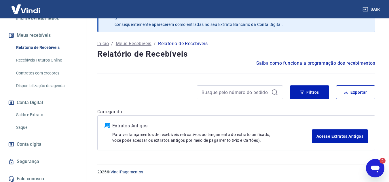
scroll to position [20, 0]
click at [321, 106] on div "Após o envio das liquidações aparecerem no Relatório de Recebíveis, elas podem …" at bounding box center [235, 77] width 291 height 159
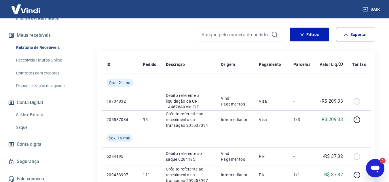
scroll to position [49, 0]
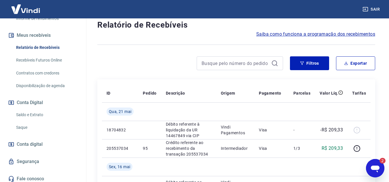
drag, startPoint x: 373, startPoint y: 165, endPoint x: 464, endPoint y: 311, distance: 171.9
click at [373, 165] on icon "Abrir janela de mensagens, 2 mensagens não lidas" at bounding box center [375, 168] width 10 height 10
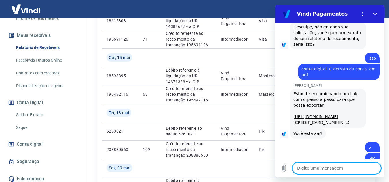
scroll to position [1965, 0]
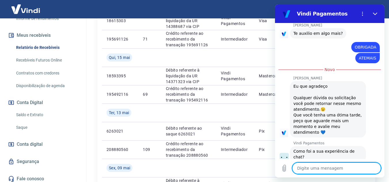
click at [338, 170] on button "Boa 👍" at bounding box center [339, 178] width 23 height 17
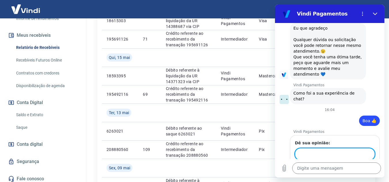
scroll to position [2022, 0]
click at [359, 168] on span "Enviar" at bounding box center [363, 171] width 13 height 7
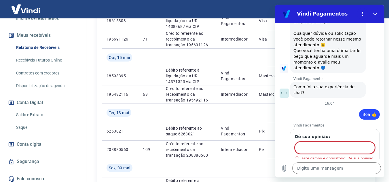
click at [314, 142] on input "Dê sua opinião:" at bounding box center [335, 148] width 80 height 12
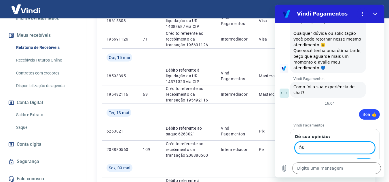
scroll to position [2022, 0]
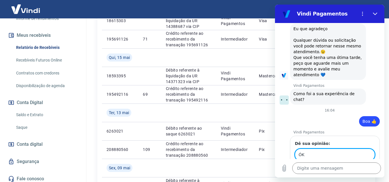
click at [361, 155] on div "Dê sua opinião: ÓK 1 de 1 Enviar" at bounding box center [335, 159] width 90 height 46
click at [361, 168] on span "Enviar" at bounding box center [363, 171] width 13 height 7
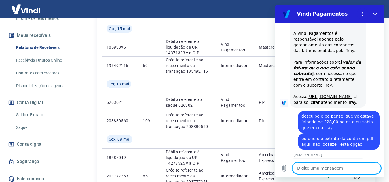
scroll to position [1656, 0]
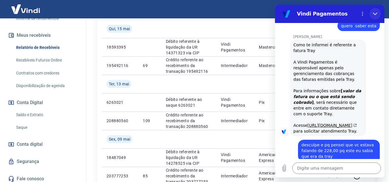
drag, startPoint x: 376, startPoint y: 14, endPoint x: 649, endPoint y: 20, distance: 272.8
click at [376, 14] on icon "Fechar" at bounding box center [375, 14] width 4 height 3
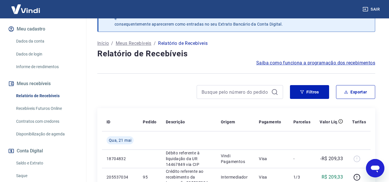
scroll to position [124, 0]
